Goal: Task Accomplishment & Management: Manage account settings

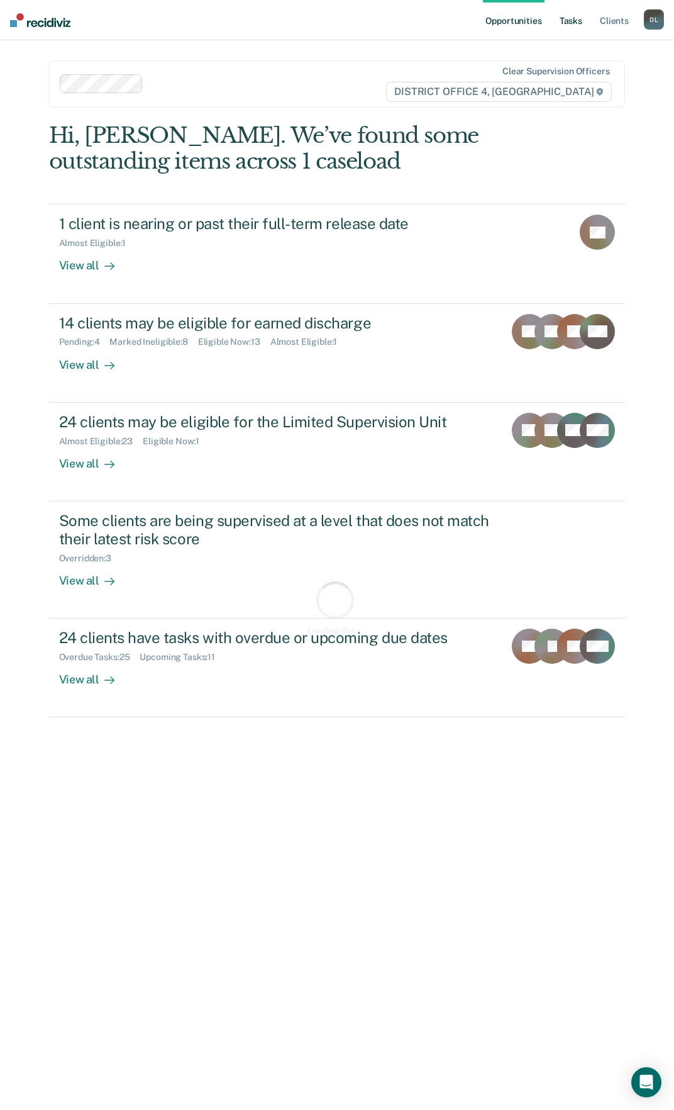
click at [577, 25] on link "Tasks" at bounding box center [571, 20] width 28 height 40
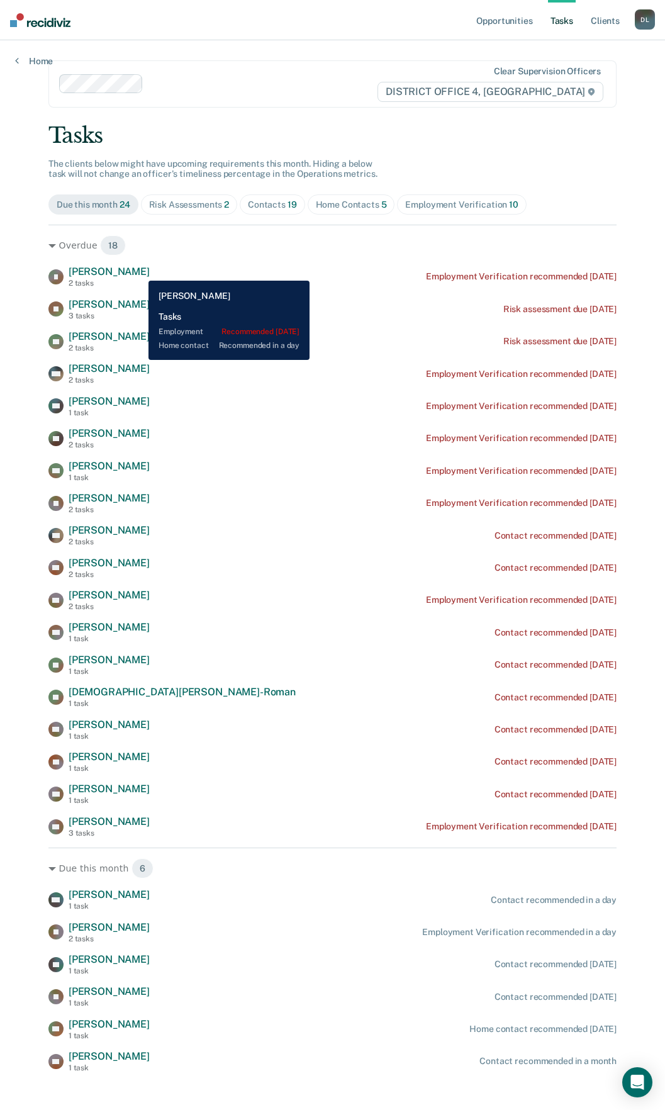
click at [138, 271] on div "[PERSON_NAME] [PERSON_NAME] 2 tasks Employment Verification recommended [DATE]" at bounding box center [332, 276] width 568 height 22
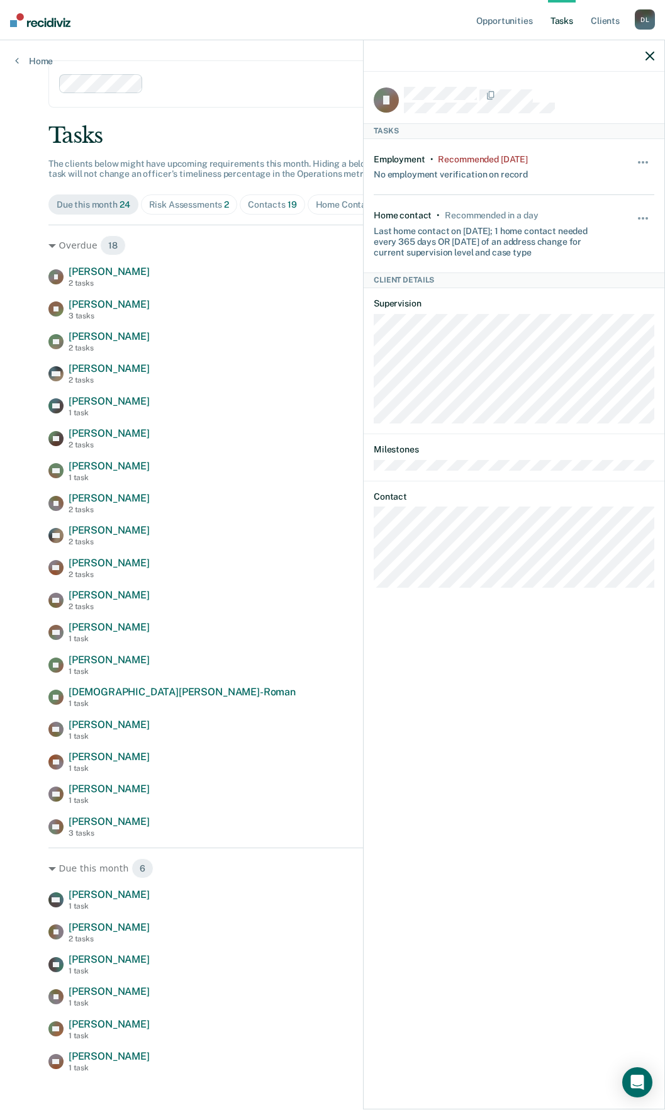
click at [651, 54] on icon "button" at bounding box center [649, 56] width 9 height 9
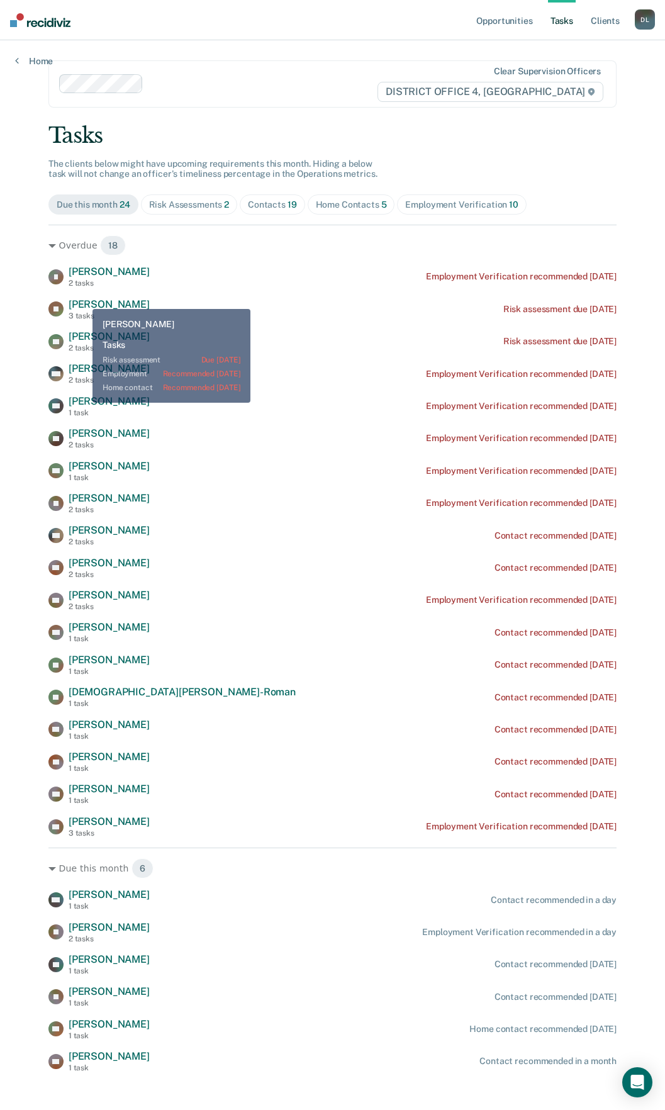
click at [84, 299] on span "[PERSON_NAME]" at bounding box center [109, 304] width 81 height 12
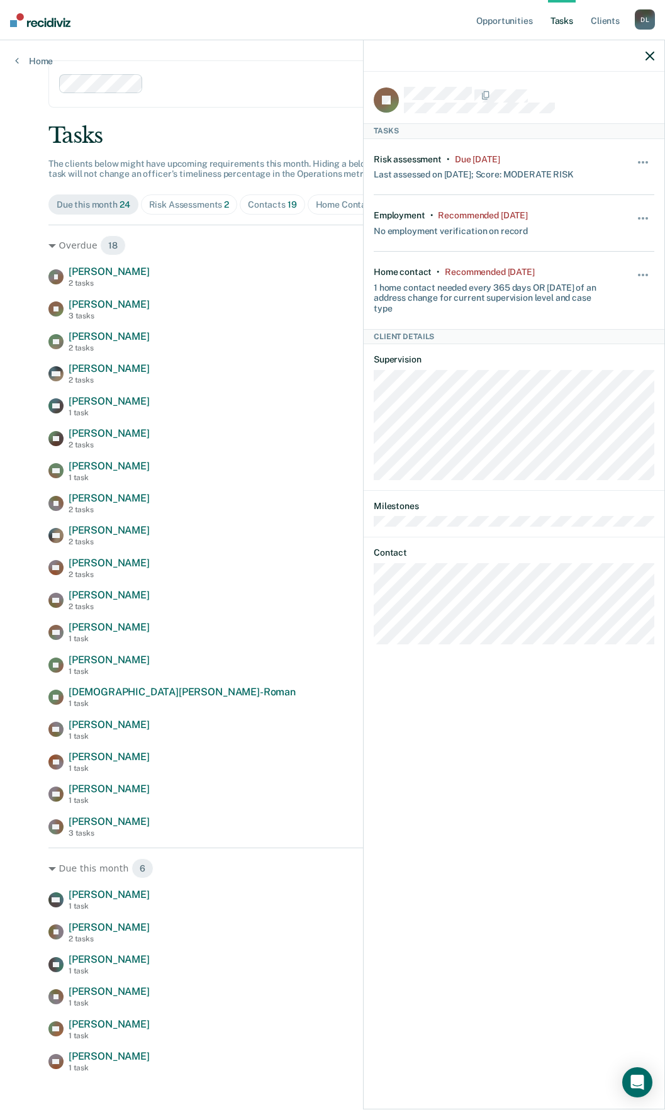
click at [647, 56] on icon "button" at bounding box center [649, 56] width 9 height 9
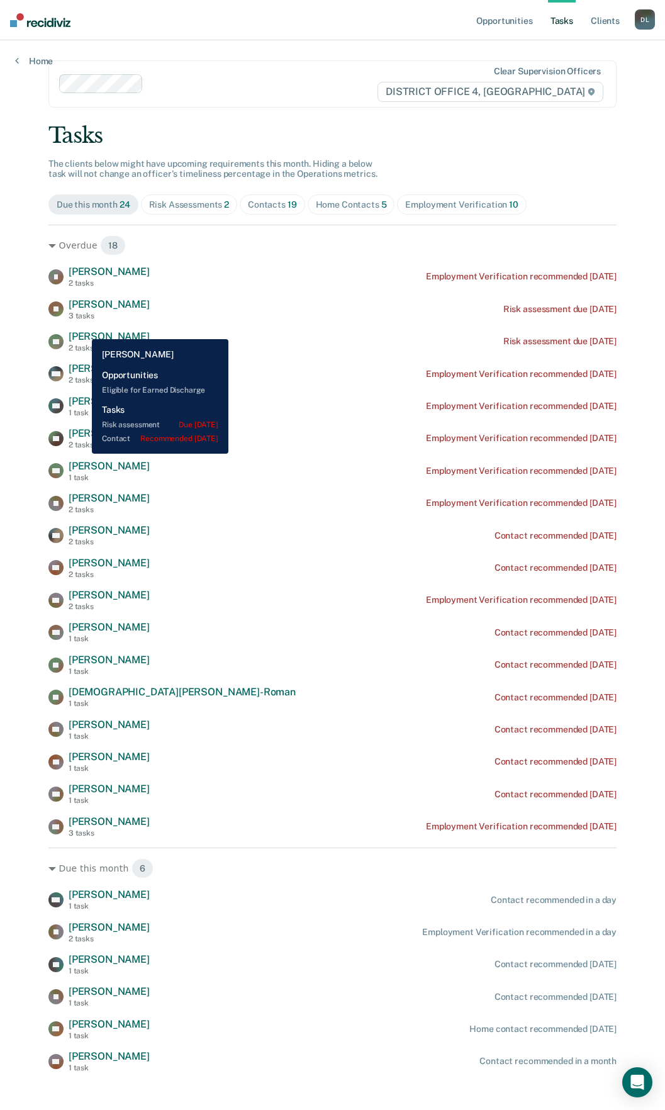
click at [83, 331] on span "[PERSON_NAME]" at bounding box center [109, 336] width 81 height 12
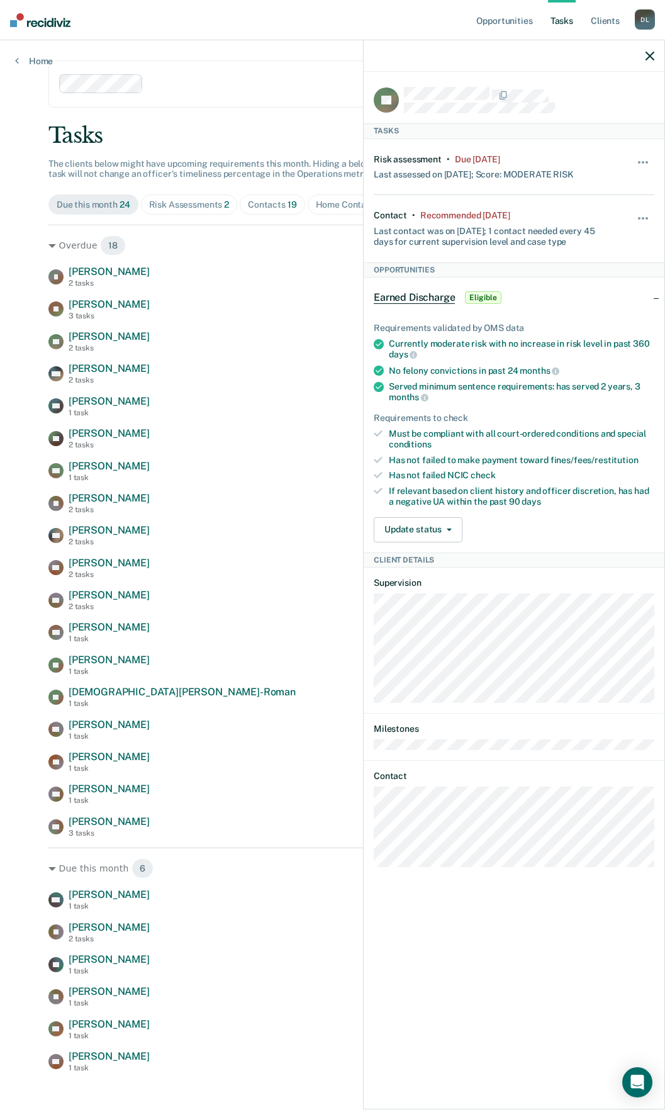
click at [651, 53] on icon "button" at bounding box center [649, 56] width 9 height 9
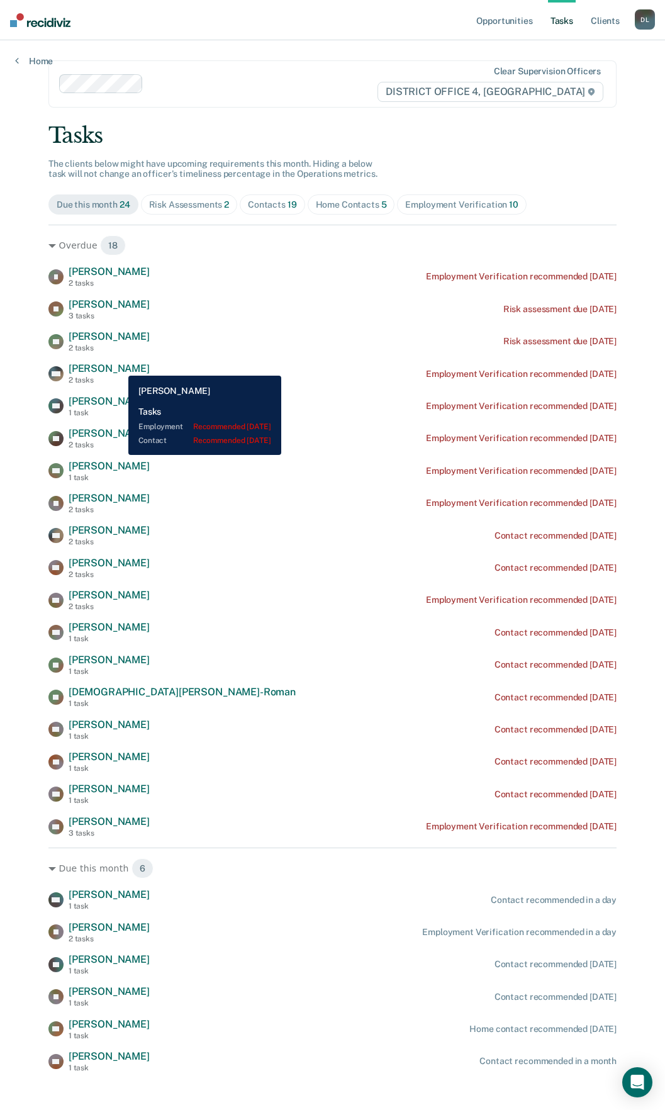
click at [120, 367] on span "[PERSON_NAME]" at bounding box center [109, 368] width 81 height 12
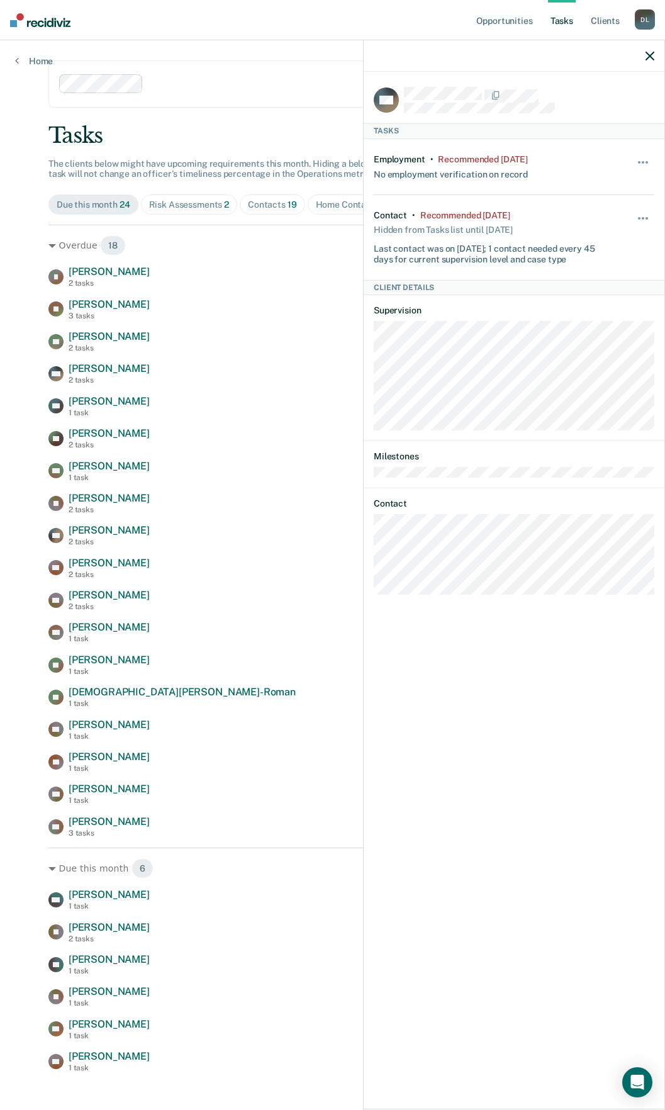
click at [649, 55] on icon "button" at bounding box center [649, 56] width 9 height 9
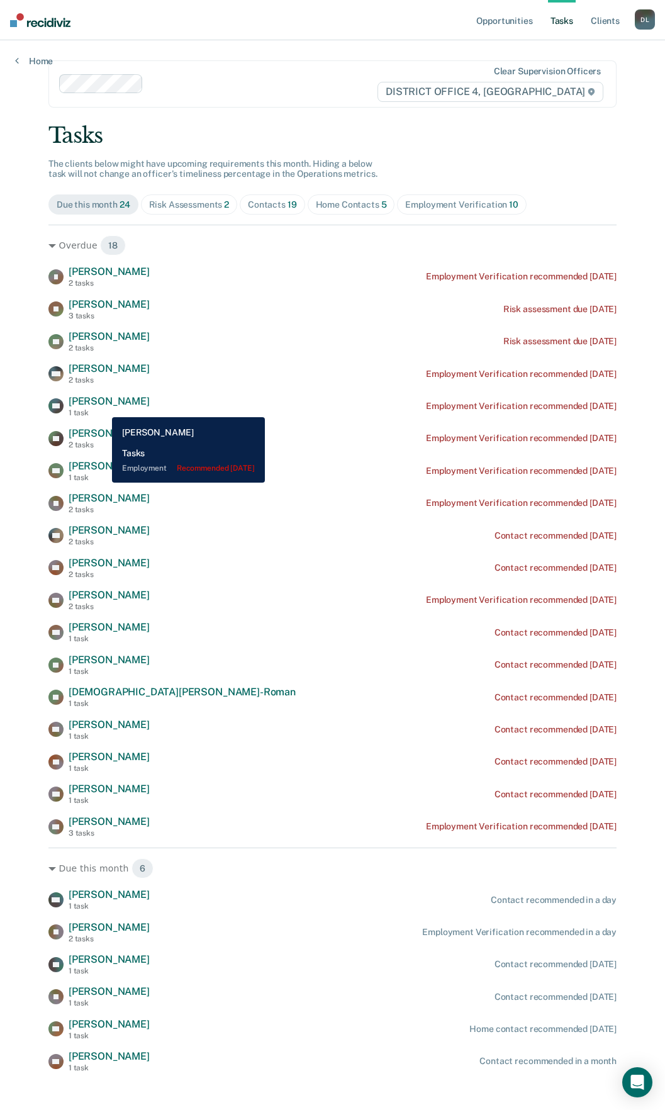
click at [105, 399] on span "[PERSON_NAME]" at bounding box center [109, 401] width 81 height 12
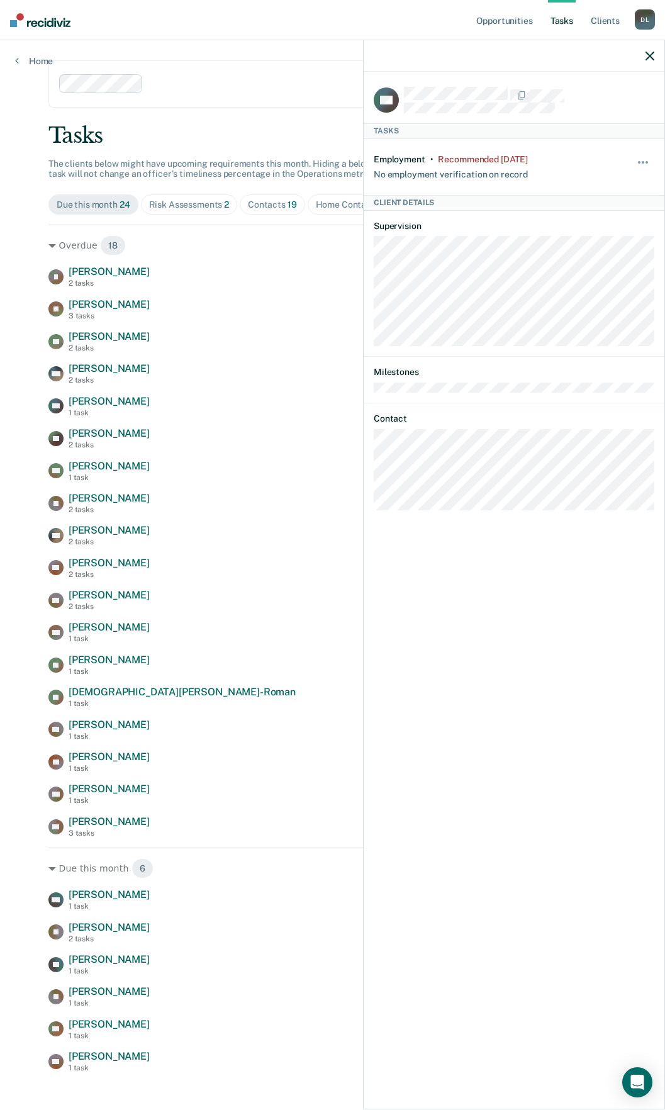
click at [650, 54] on icon "button" at bounding box center [649, 56] width 9 height 9
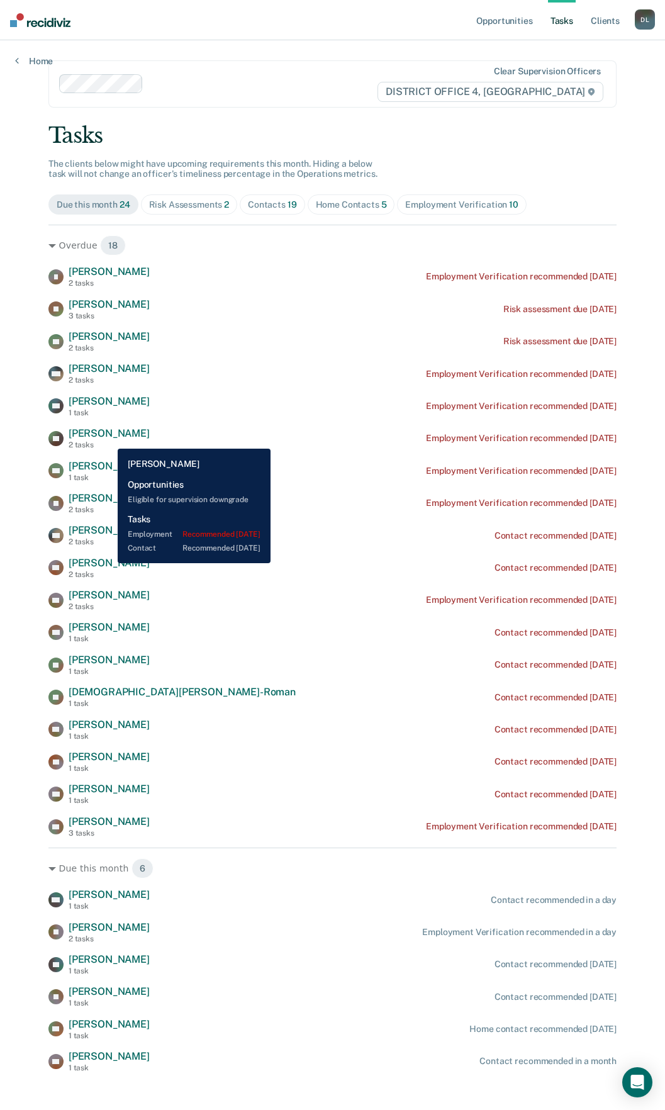
click at [108, 439] on span "[PERSON_NAME]" at bounding box center [109, 433] width 81 height 12
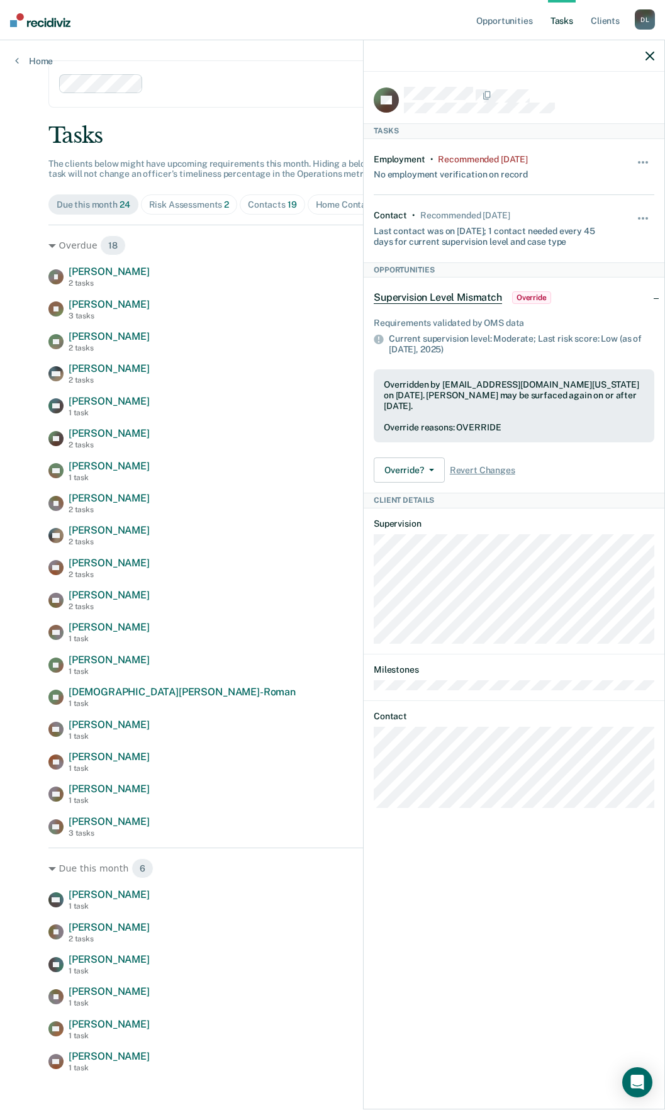
drag, startPoint x: 642, startPoint y: 53, endPoint x: 648, endPoint y: 58, distance: 7.2
click at [643, 53] on div at bounding box center [514, 55] width 301 height 31
click at [652, 62] on div at bounding box center [514, 55] width 301 height 31
click at [652, 58] on icon "button" at bounding box center [649, 56] width 9 height 9
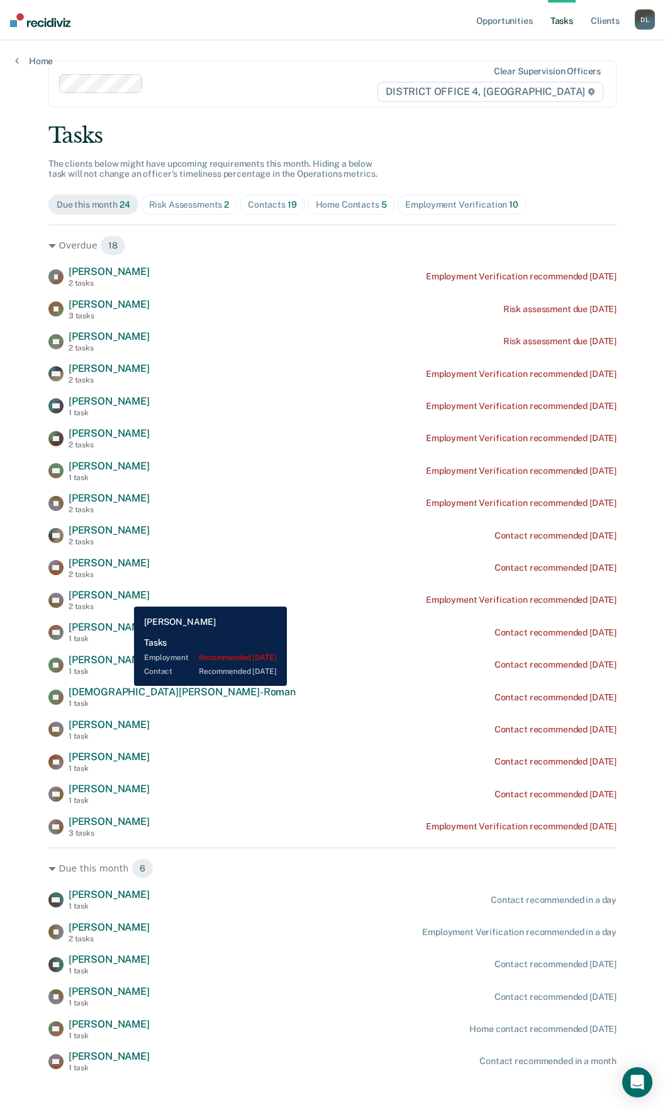
click at [123, 596] on span "[PERSON_NAME]" at bounding box center [109, 595] width 81 height 12
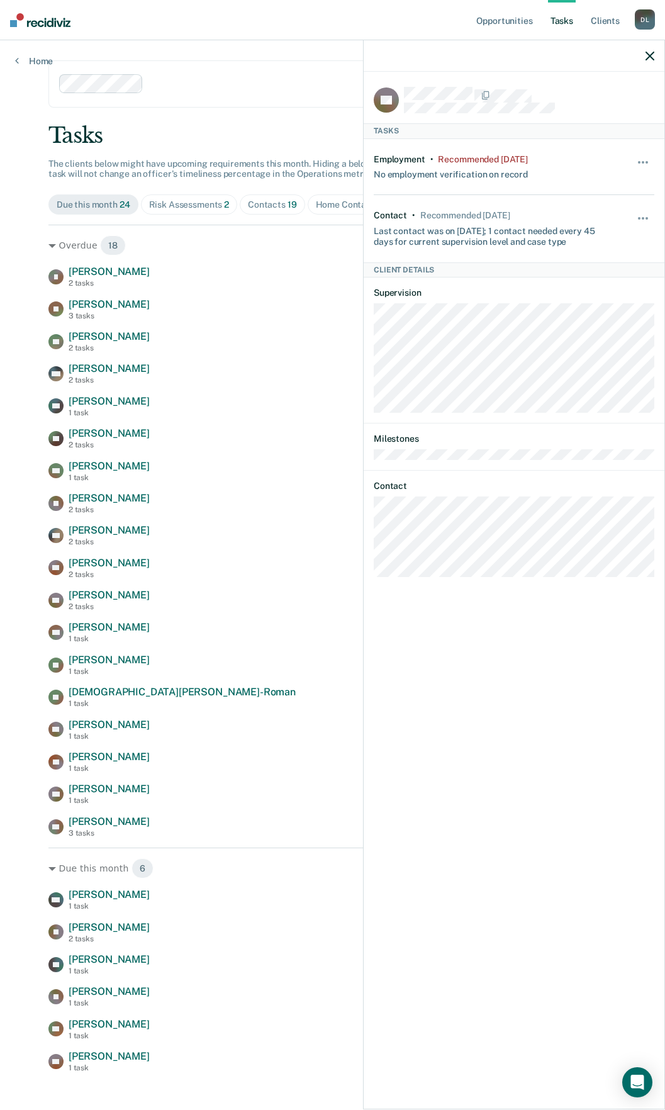
click at [649, 55] on icon "button" at bounding box center [649, 56] width 9 height 9
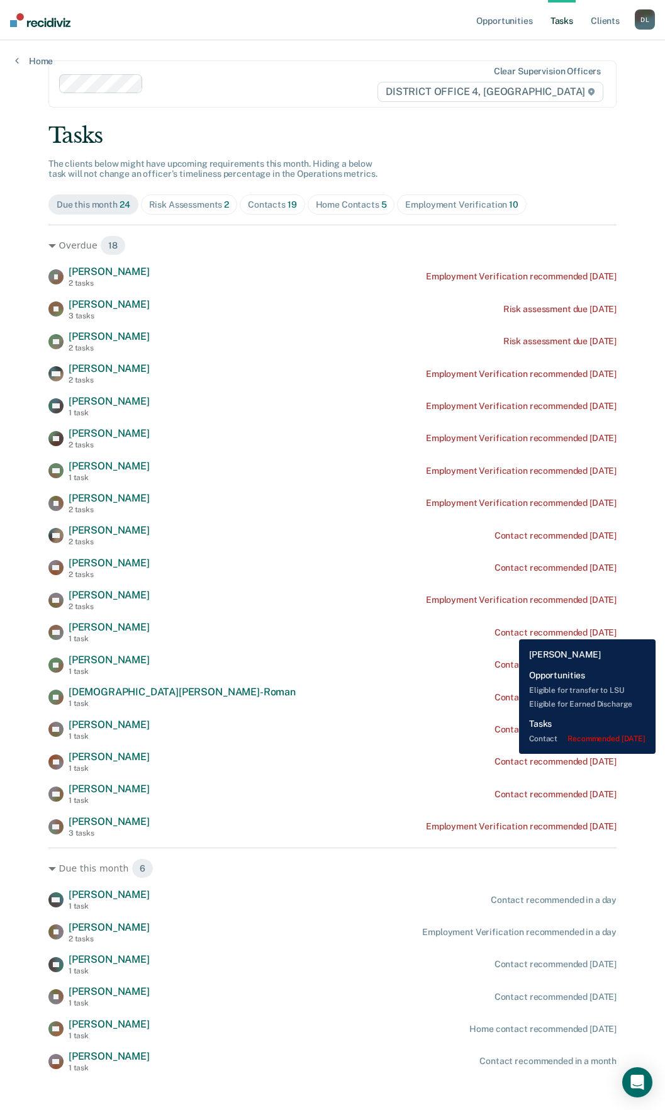
click at [510, 630] on div "Contact recommended [DATE]" at bounding box center [555, 632] width 122 height 11
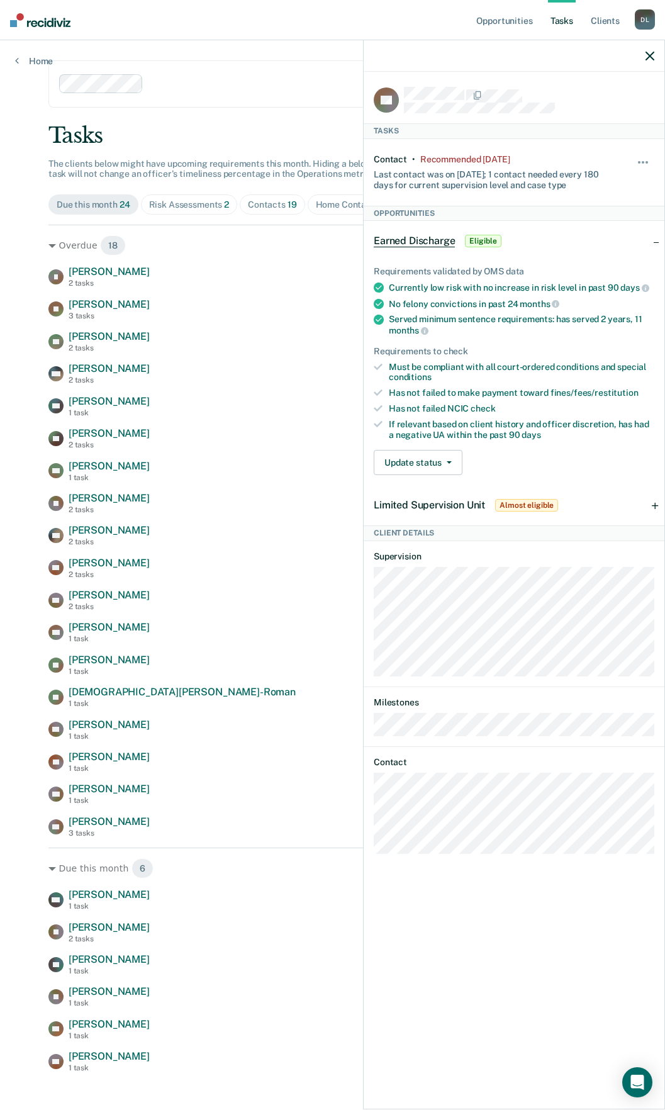
click at [647, 55] on icon "button" at bounding box center [649, 56] width 9 height 9
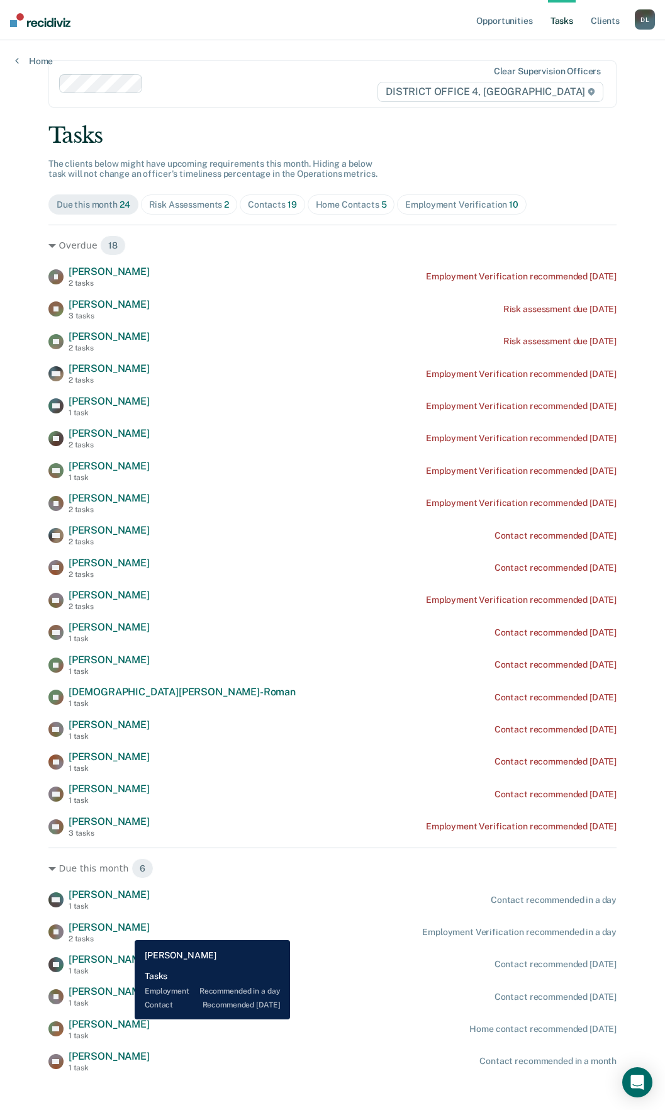
click at [125, 929] on span "[PERSON_NAME]" at bounding box center [109, 927] width 81 height 12
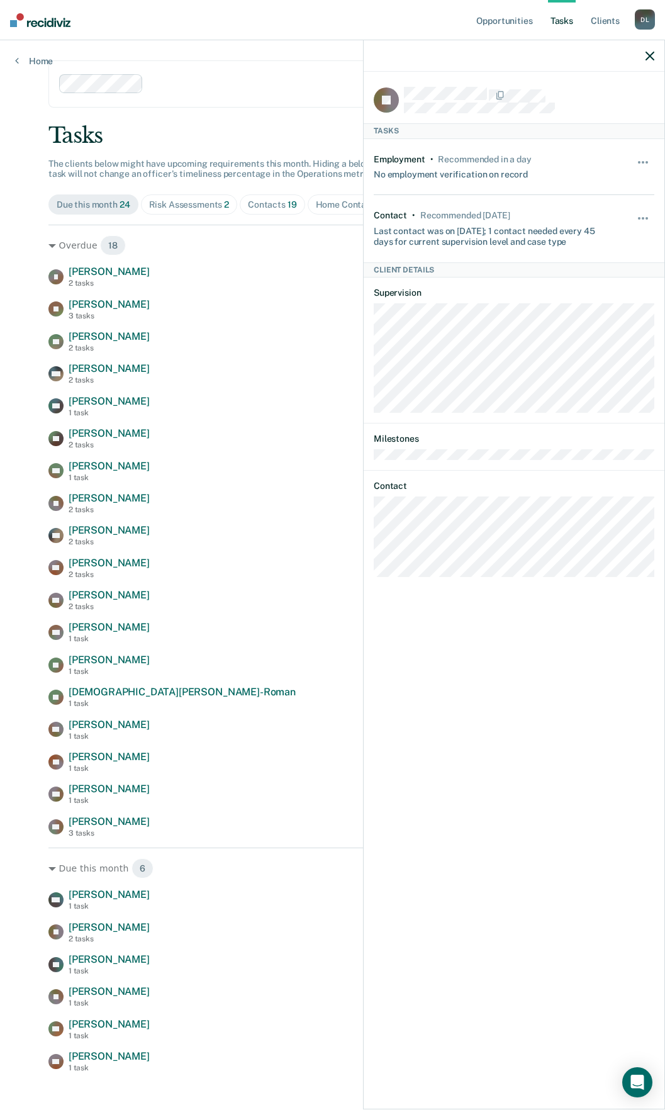
click at [651, 55] on icon "button" at bounding box center [649, 56] width 9 height 9
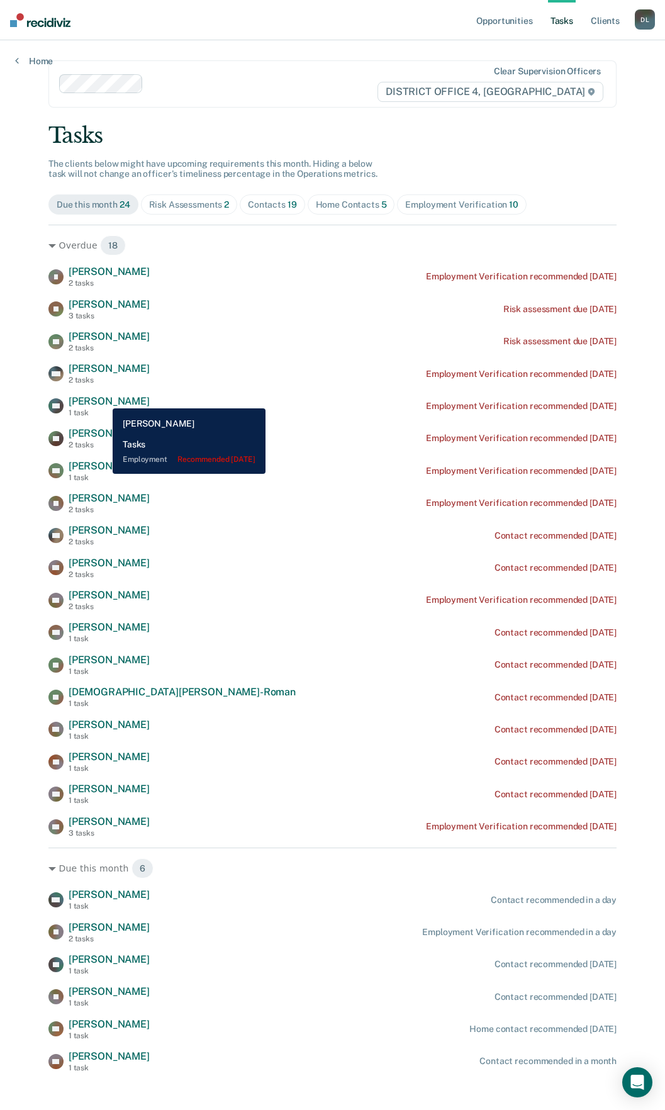
click at [103, 399] on span "[PERSON_NAME]" at bounding box center [109, 401] width 81 height 12
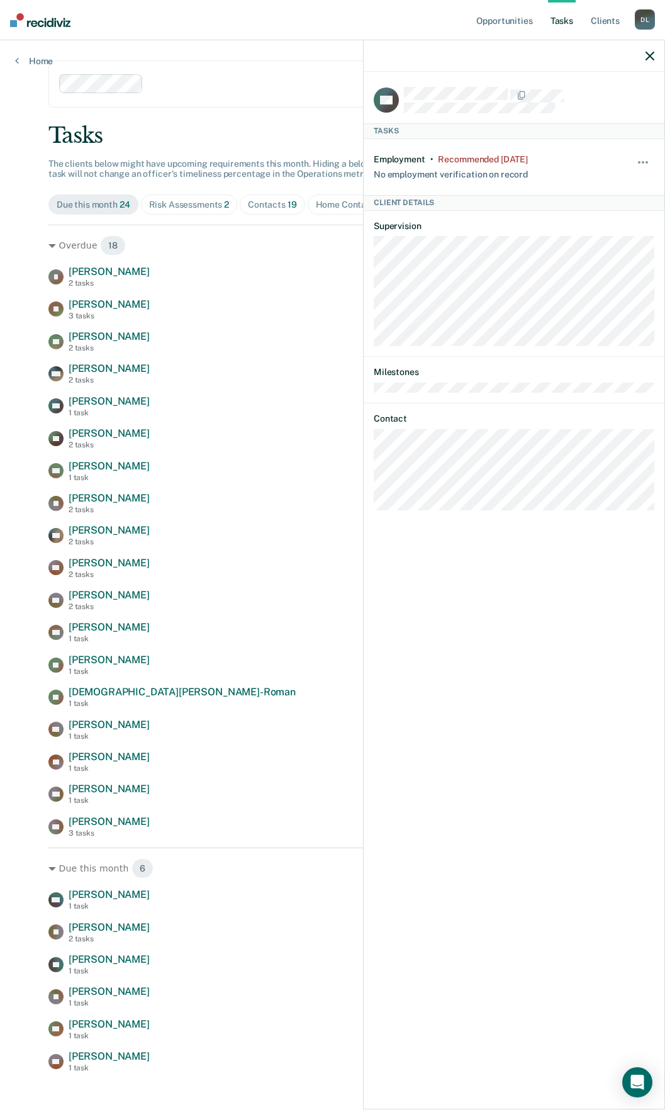
click at [652, 53] on icon "button" at bounding box center [649, 56] width 9 height 9
